Goal: Register for event/course

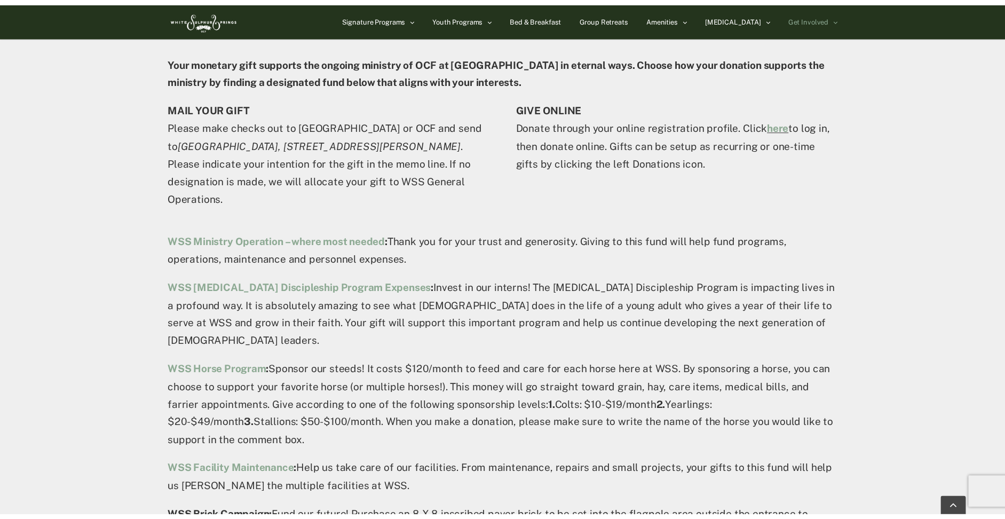
scroll to position [416, 0]
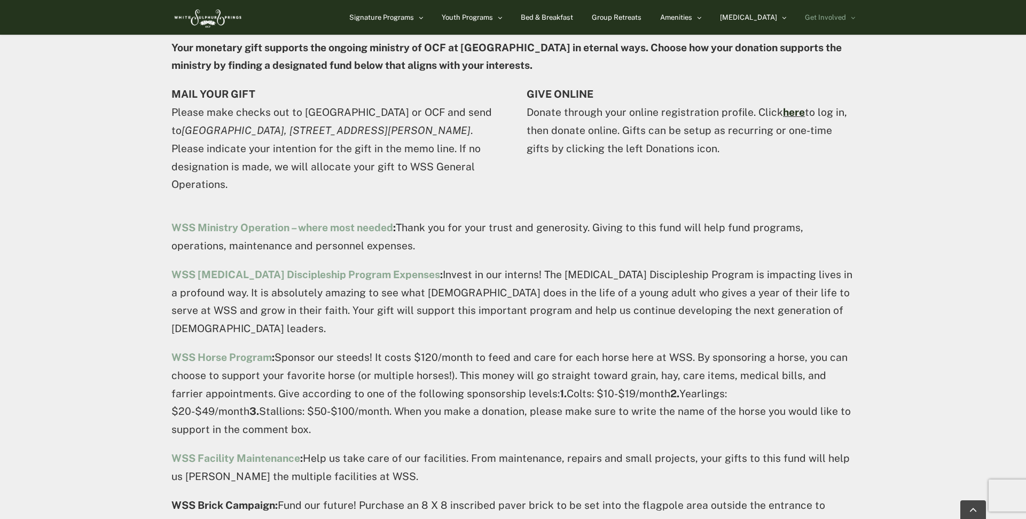
click at [790, 111] on link "here" at bounding box center [794, 112] width 22 height 12
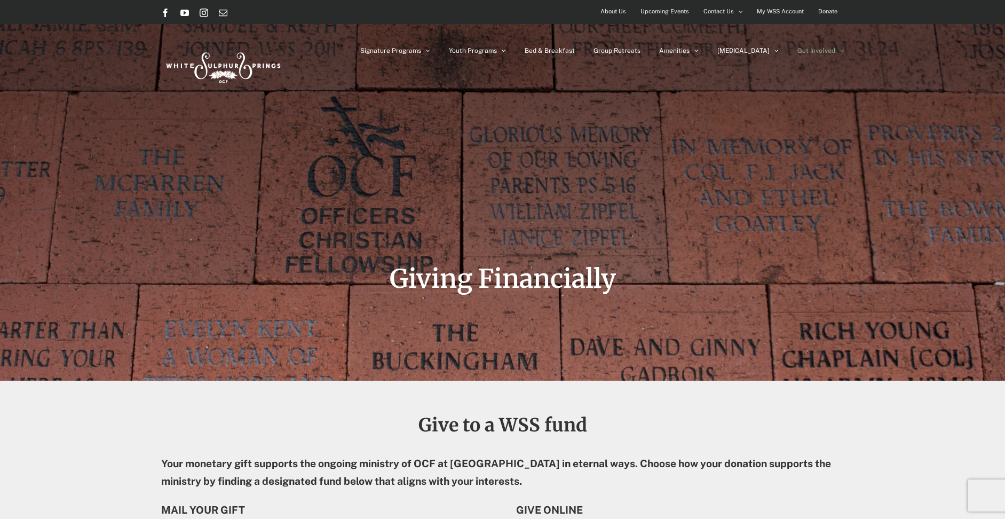
scroll to position [0, 0]
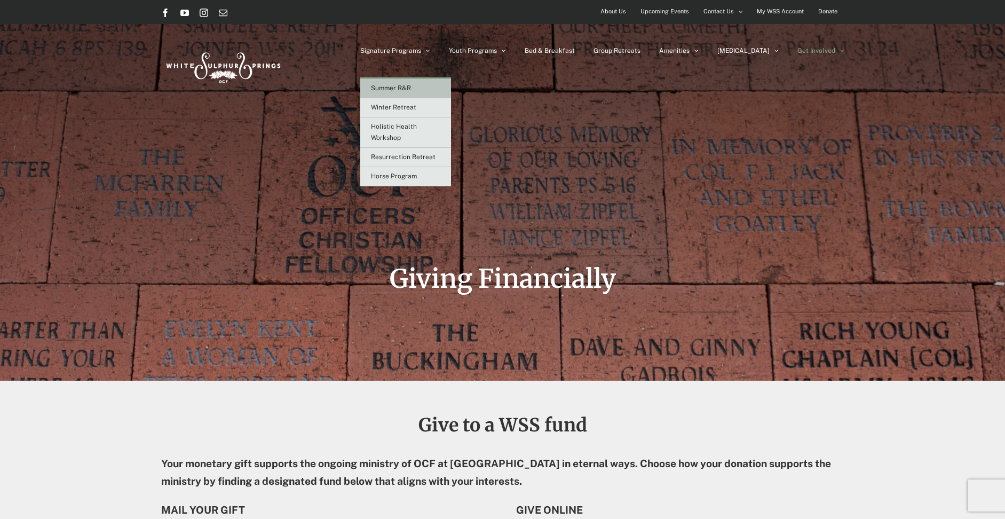
click at [411, 86] on span "Summer R&R" at bounding box center [391, 87] width 40 height 7
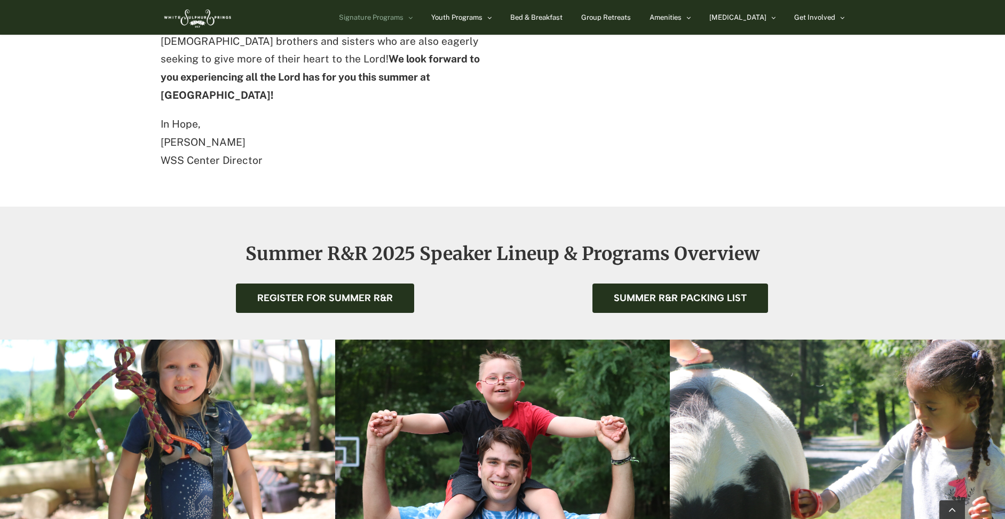
scroll to position [1236, 0]
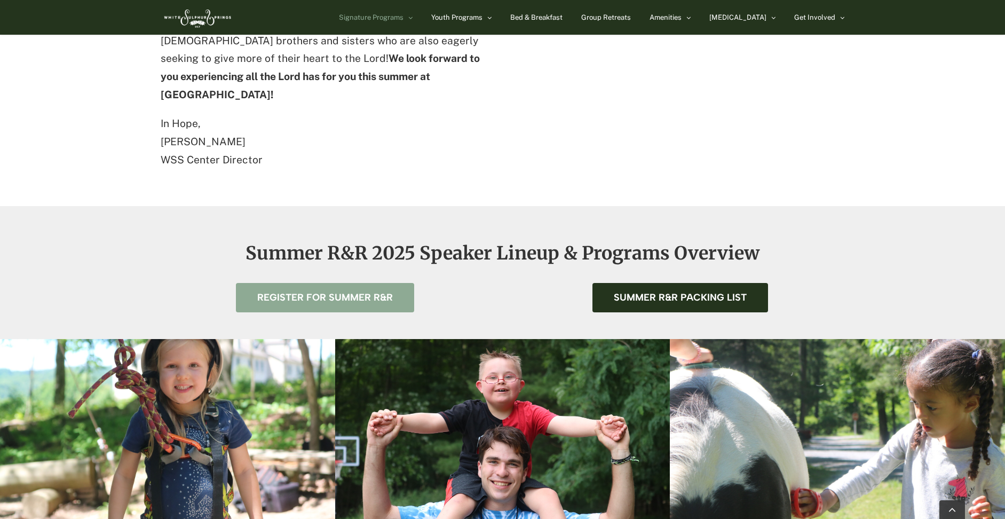
click at [363, 292] on span "Register for Summer R&R" at bounding box center [325, 297] width 136 height 11
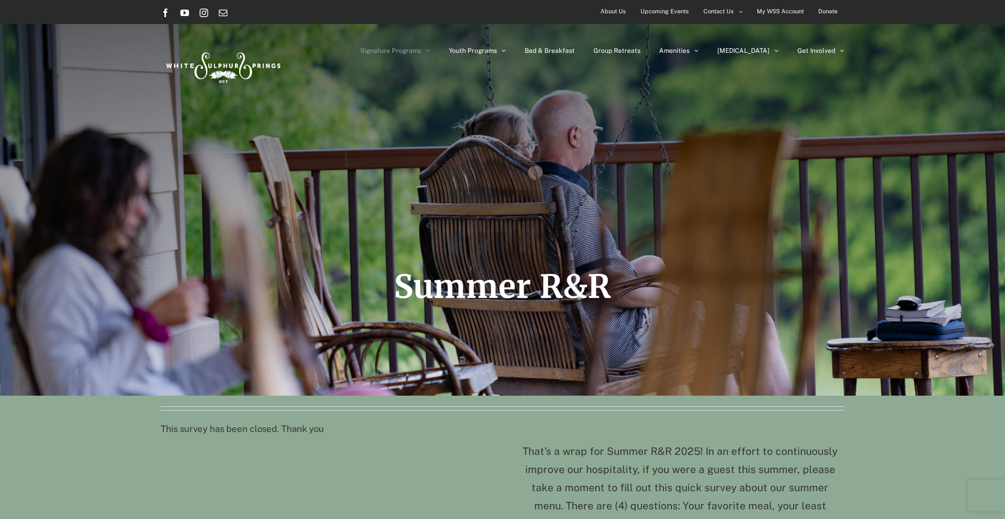
scroll to position [0, 0]
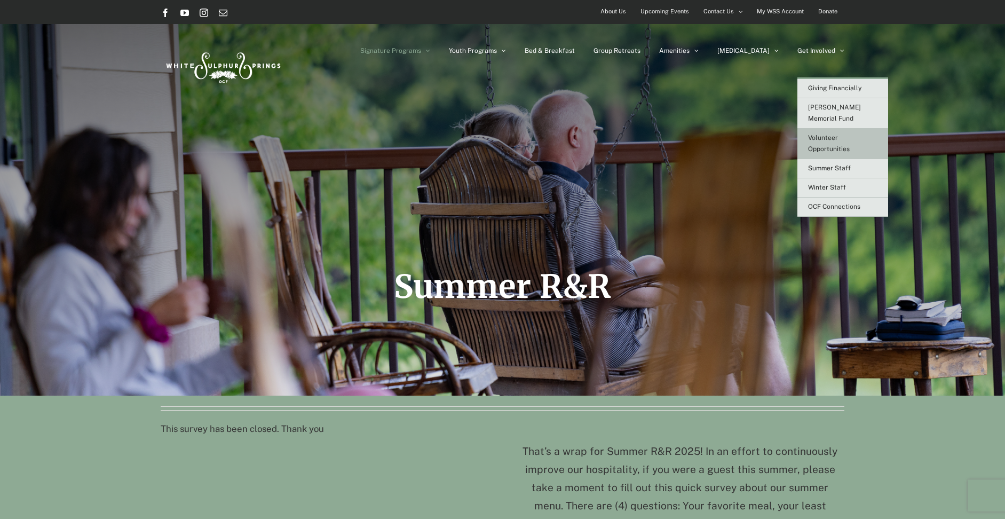
click at [842, 129] on link "Volunteer Opportunities" at bounding box center [843, 144] width 91 height 30
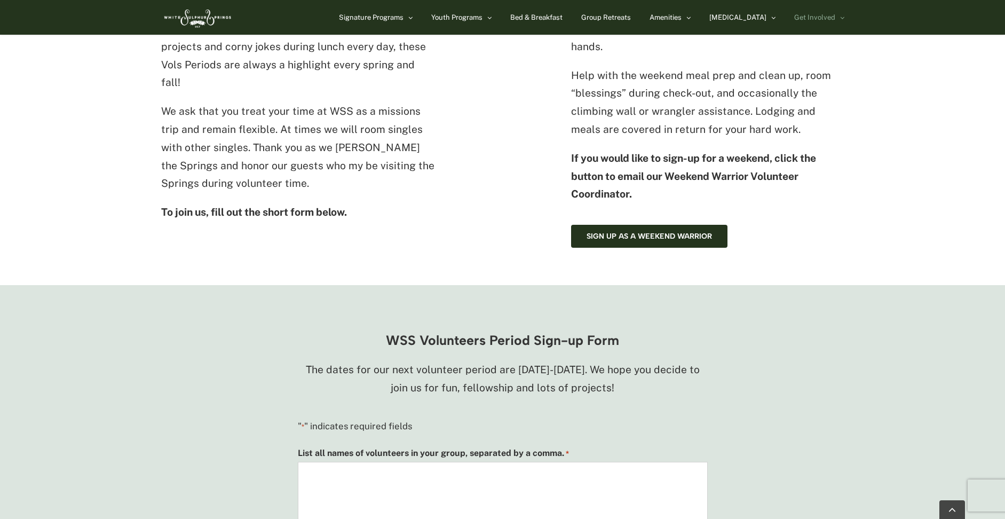
scroll to position [549, 0]
click at [693, 231] on span "Sign up as a Weekend Warrior" at bounding box center [649, 235] width 125 height 9
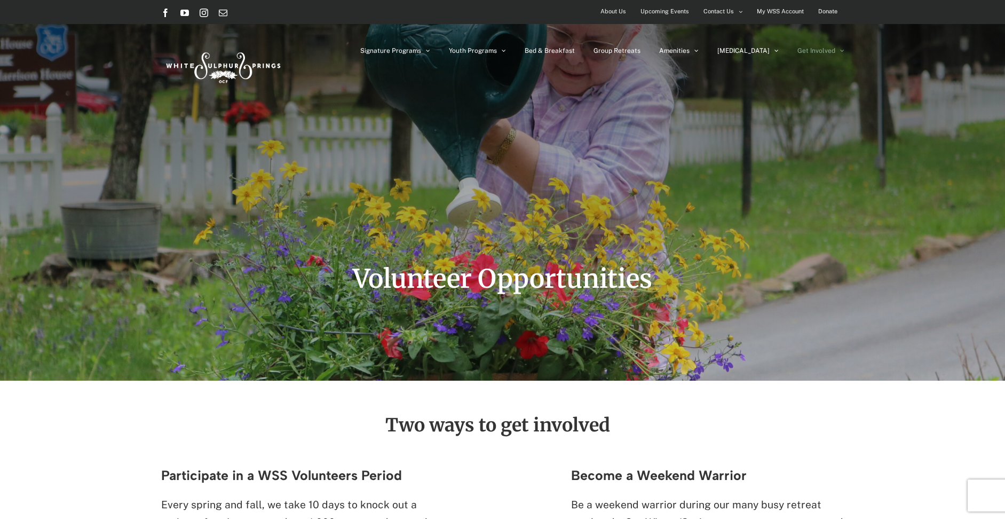
scroll to position [0, 0]
click at [826, 12] on span "Donate" at bounding box center [827, 11] width 19 height 15
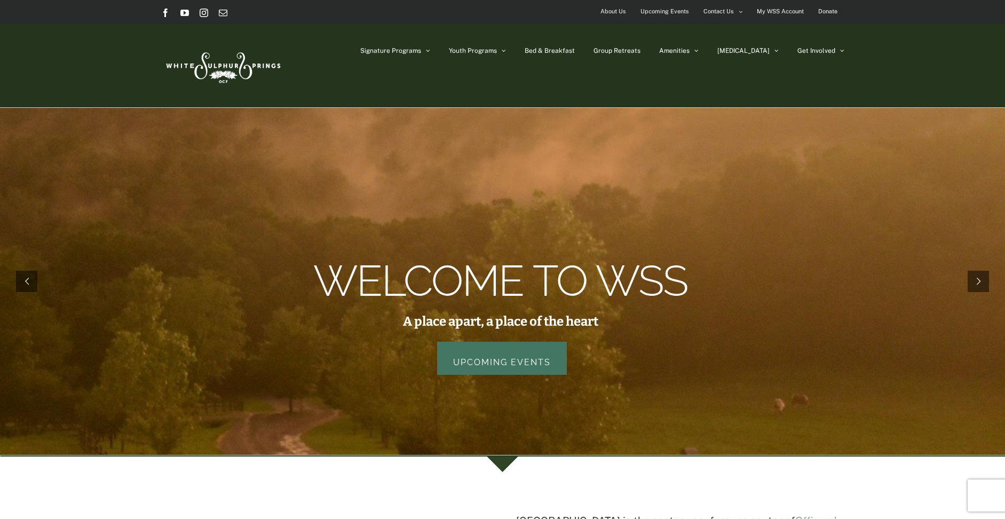
click at [474, 361] on link "Upcoming Events" at bounding box center [502, 358] width 130 height 33
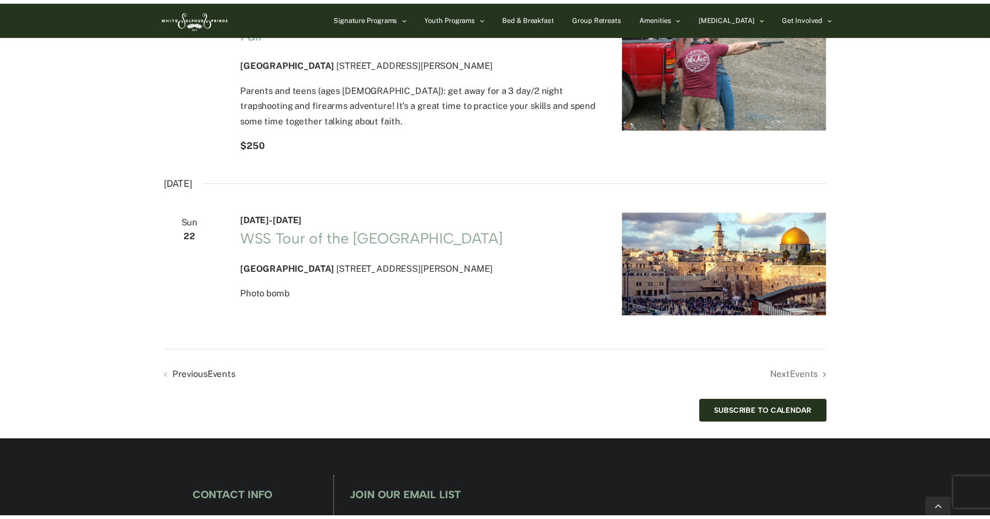
scroll to position [1609, 0]
